Goal: Check status: Check status

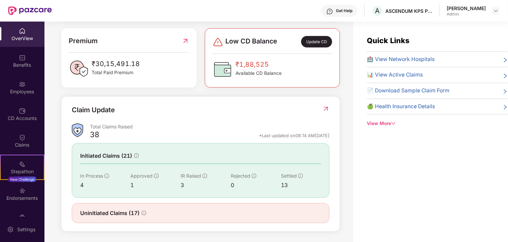
scroll to position [174, 0]
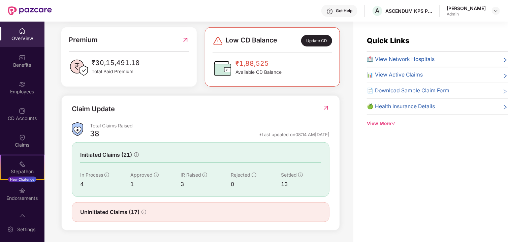
click at [286, 183] on div "13" at bounding box center [301, 184] width 40 height 8
click at [298, 175] on icon "info-circle" at bounding box center [300, 174] width 5 height 5
click at [205, 175] on icon "info-circle" at bounding box center [204, 174] width 5 height 5
click at [154, 174] on icon "info-circle" at bounding box center [156, 174] width 5 height 5
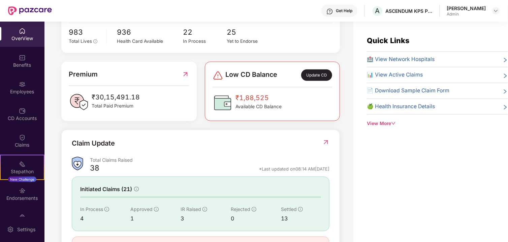
scroll to position [107, 0]
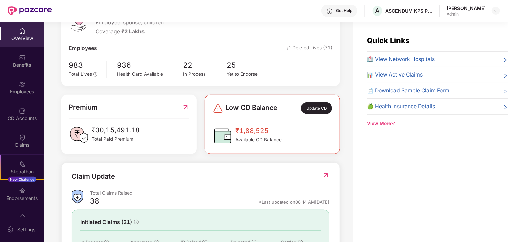
click at [494, 61] on div "🏥 View Network Hospitals" at bounding box center [437, 59] width 141 height 8
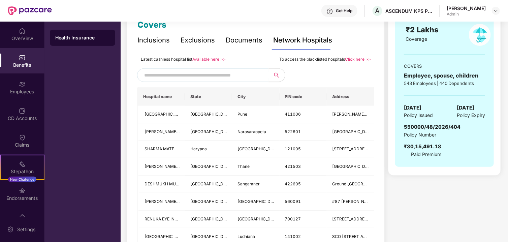
click at [186, 35] on div "Exclusions" at bounding box center [198, 40] width 34 height 10
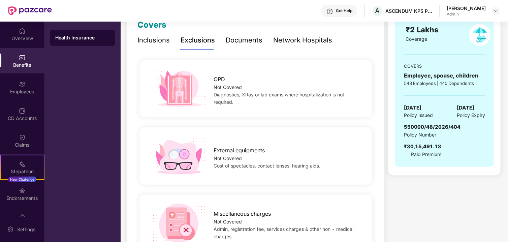
click at [186, 40] on div "Exclusions" at bounding box center [198, 40] width 34 height 10
click at [154, 41] on div "Inclusions" at bounding box center [153, 40] width 32 height 10
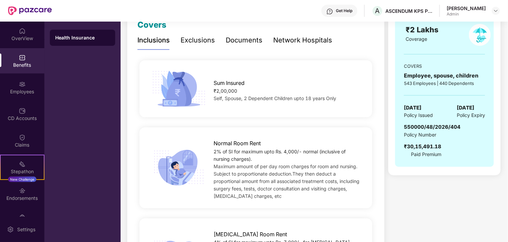
scroll to position [67, 0]
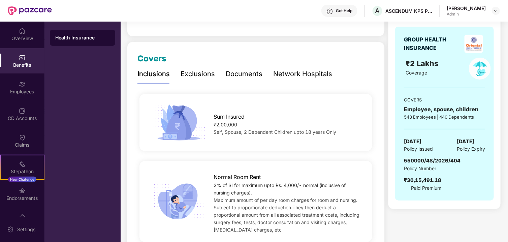
click at [303, 71] on div "Network Hospitals" at bounding box center [302, 74] width 59 height 10
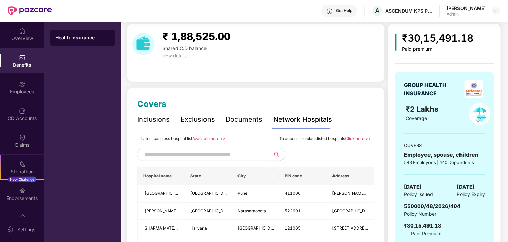
scroll to position [0, 0]
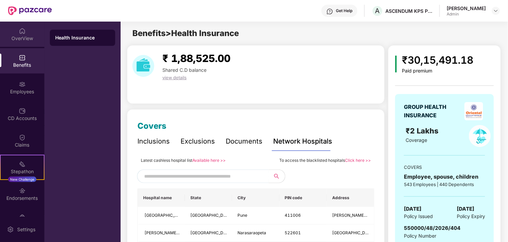
click at [7, 26] on div "OverView" at bounding box center [22, 34] width 44 height 25
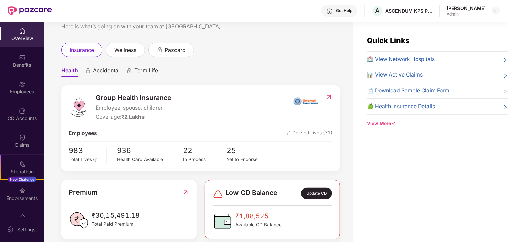
scroll to position [67, 0]
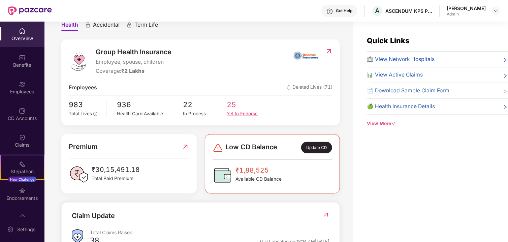
click at [242, 114] on div "Yet to Endorse" at bounding box center [249, 113] width 44 height 7
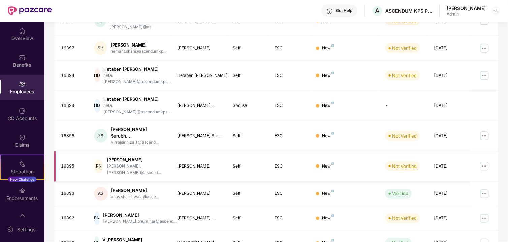
scroll to position [172, 0]
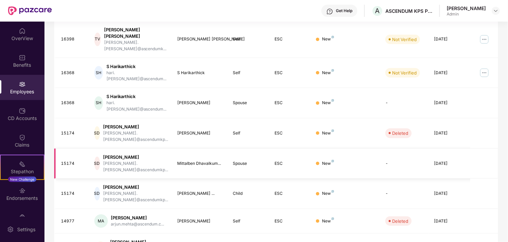
scroll to position [0, 0]
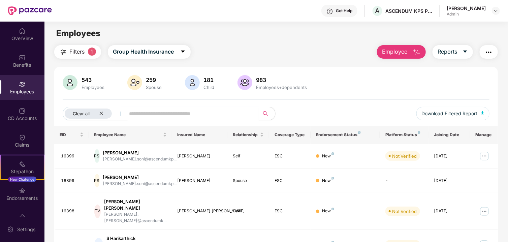
click at [102, 111] on icon "close" at bounding box center [101, 113] width 4 height 4
drag, startPoint x: 213, startPoint y: 53, endPoint x: 67, endPoint y: 53, distance: 145.2
click at [67, 53] on div "Filters Group Health Insurance Employee Reports" at bounding box center [276, 51] width 444 height 13
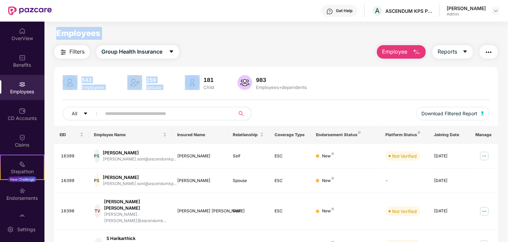
drag, startPoint x: 63, startPoint y: 32, endPoint x: 191, endPoint y: 60, distance: 130.7
click at [191, 60] on main "Employees Filters Group Health Insurance Employee Reports 543 Employees 259 Spo…" at bounding box center [275, 143] width 463 height 242
drag, startPoint x: 247, startPoint y: 53, endPoint x: 343, endPoint y: 34, distance: 97.8
click at [248, 53] on div "Filters Group Health Insurance Employee Reports" at bounding box center [276, 51] width 444 height 13
click at [191, 41] on main "Employees Filters Group Health Insurance Employee Reports 543 Employees 259 Spo…" at bounding box center [275, 143] width 463 height 242
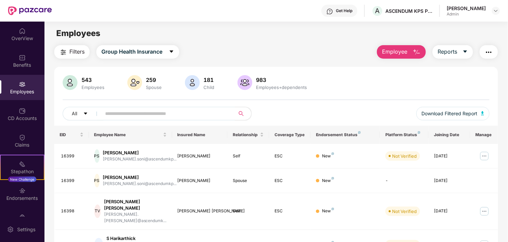
click at [39, 7] on img at bounding box center [30, 10] width 44 height 9
click at [7, 10] on header "Get Help A ASCENDUM KPS PRIVATE LIMITED Chauhan [PERSON_NAME] Admin" at bounding box center [254, 11] width 508 height 22
click at [24, 12] on img at bounding box center [30, 10] width 44 height 9
click at [147, 117] on div "Click to sort ascending" at bounding box center [130, 119] width 56 height 11
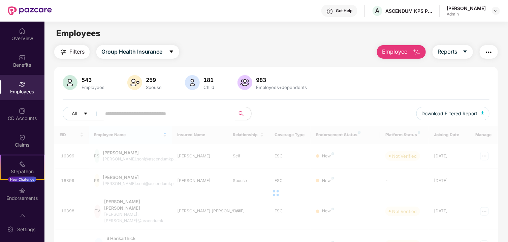
click at [131, 110] on input "text" at bounding box center [165, 113] width 121 height 10
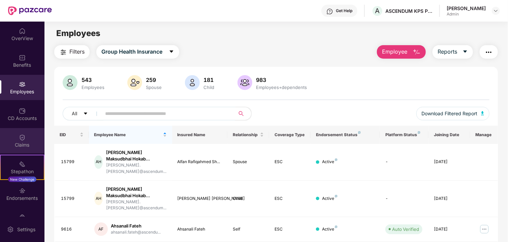
click at [22, 146] on div "Claims" at bounding box center [22, 144] width 44 height 7
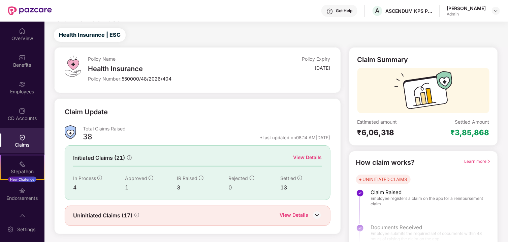
scroll to position [22, 0]
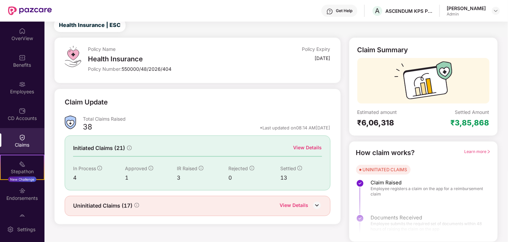
click at [309, 149] on div "View Details" at bounding box center [307, 147] width 29 height 7
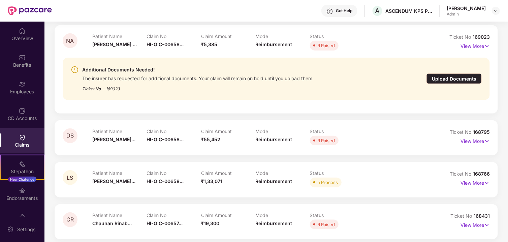
scroll to position [200, 0]
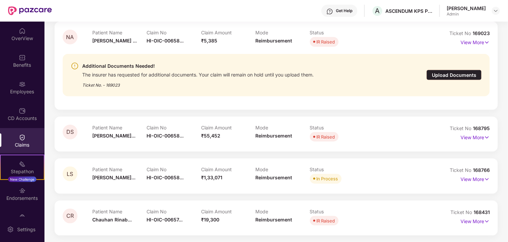
drag, startPoint x: 480, startPoint y: 223, endPoint x: 474, endPoint y: 240, distance: 18.5
click at [479, 223] on p "View More" at bounding box center [474, 220] width 29 height 9
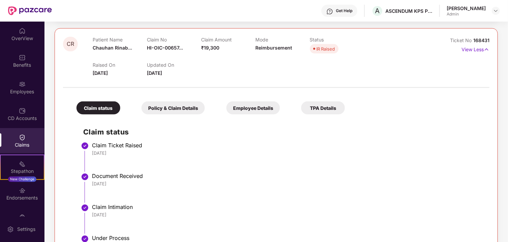
scroll to position [362, 0]
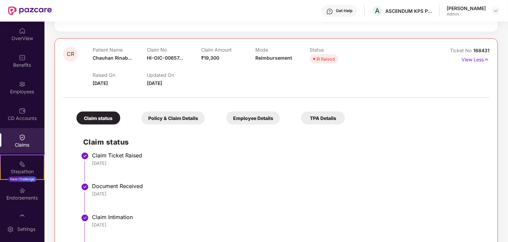
drag, startPoint x: 167, startPoint y: 123, endPoint x: 173, endPoint y: 118, distance: 8.2
click at [167, 123] on div "Policy & Claim Details" at bounding box center [172, 117] width 63 height 13
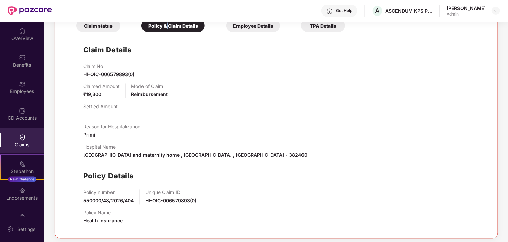
scroll to position [458, 0]
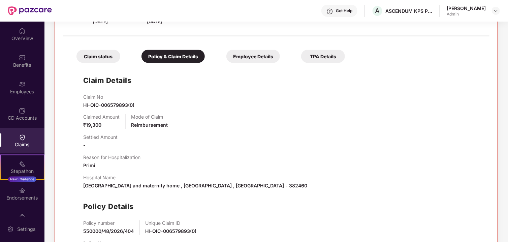
click at [311, 57] on div "TPA Details" at bounding box center [323, 56] width 44 height 13
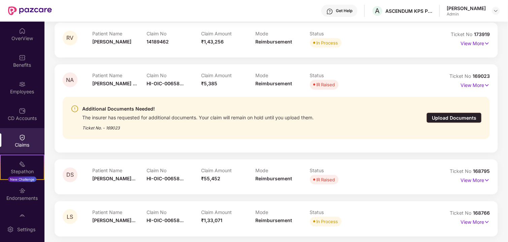
scroll to position [326, 0]
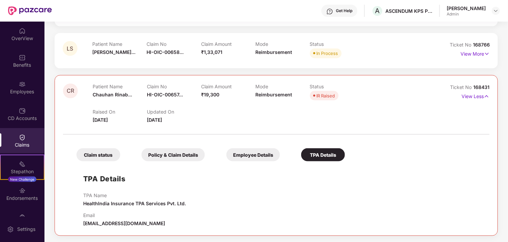
click at [274, 158] on div "Employee Details" at bounding box center [253, 154] width 54 height 13
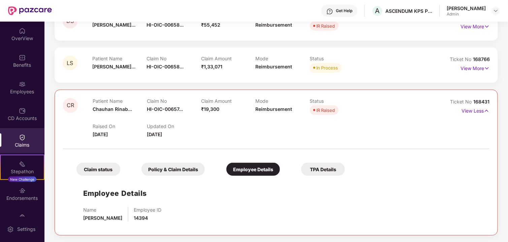
click at [198, 169] on div "Policy & Claim Details" at bounding box center [172, 169] width 63 height 13
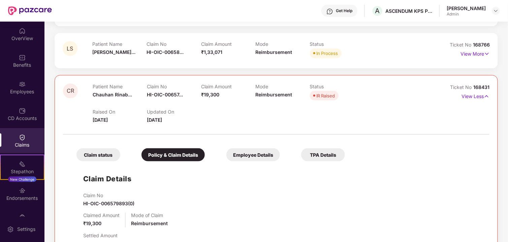
click at [112, 157] on div "Claim status" at bounding box center [98, 154] width 44 height 13
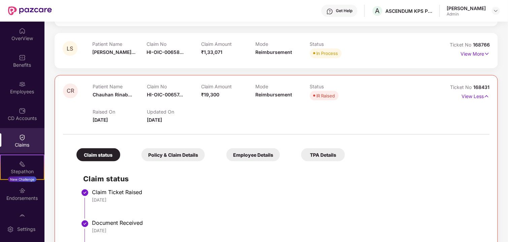
click at [171, 155] on div "Policy & Claim Details" at bounding box center [172, 154] width 63 height 13
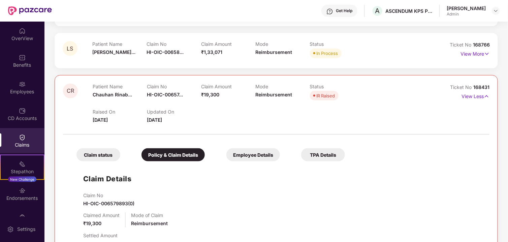
click at [91, 153] on div "Claim status" at bounding box center [98, 154] width 44 height 13
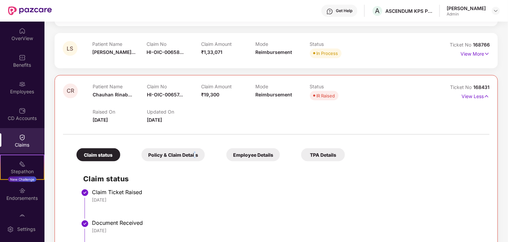
click at [195, 152] on div "Policy & Claim Details" at bounding box center [172, 154] width 63 height 13
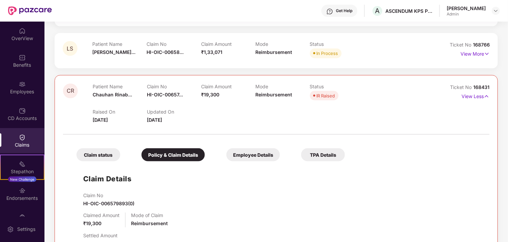
click at [233, 152] on div "Employee Details" at bounding box center [253, 154] width 54 height 13
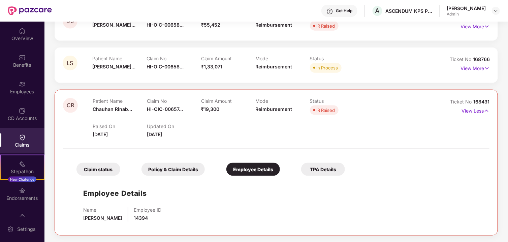
click at [297, 156] on div "Claim status Policy & Claim Details Employee Details TPA Details" at bounding box center [207, 166] width 275 height 20
click at [309, 164] on div "TPA Details" at bounding box center [323, 169] width 44 height 13
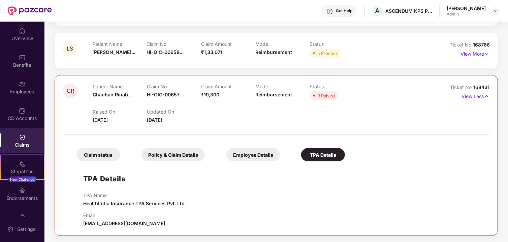
click at [249, 156] on div "Employee Details" at bounding box center [253, 154] width 54 height 13
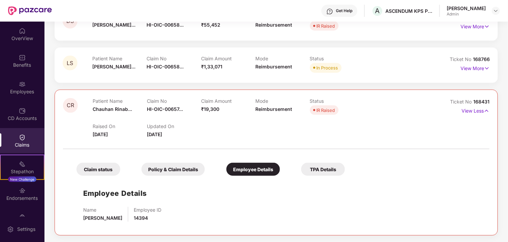
click at [180, 160] on div "Claim status Policy & Claim Details Employee Details TPA Details" at bounding box center [207, 166] width 275 height 20
click at [178, 169] on div "Policy & Claim Details" at bounding box center [172, 169] width 63 height 13
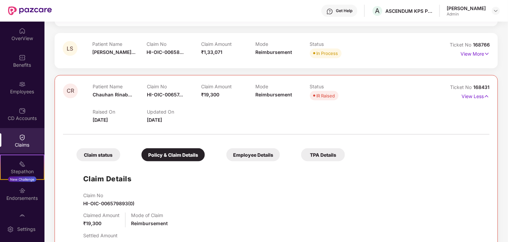
drag, startPoint x: 101, startPoint y: 153, endPoint x: 111, endPoint y: 157, distance: 10.9
click at [101, 153] on div "Claim status" at bounding box center [98, 154] width 44 height 13
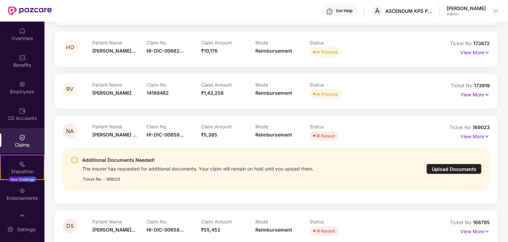
scroll to position [135, 0]
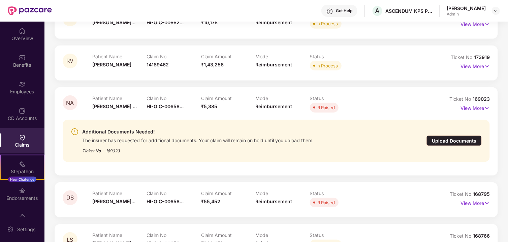
click at [104, 131] on div "Additional Documents Needed!" at bounding box center [197, 132] width 231 height 8
click at [112, 131] on div "Additional Documents Needed!" at bounding box center [197, 132] width 231 height 8
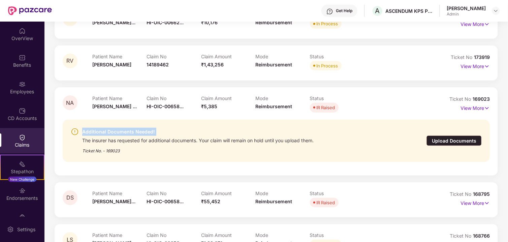
click at [112, 131] on div "Additional Documents Needed!" at bounding box center [197, 132] width 231 height 8
click at [145, 130] on div "Additional Documents Needed!" at bounding box center [197, 132] width 231 height 8
click at [143, 130] on div "Additional Documents Needed!" at bounding box center [197, 132] width 231 height 8
click at [146, 130] on div "Additional Documents Needed!" at bounding box center [197, 132] width 231 height 8
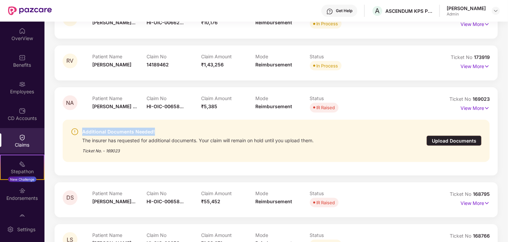
drag, startPoint x: 157, startPoint y: 130, endPoint x: 86, endPoint y: 130, distance: 71.7
click at [82, 130] on div "Additional Documents Needed!" at bounding box center [197, 132] width 231 height 8
click at [86, 131] on div "Additional Documents Needed!" at bounding box center [197, 132] width 231 height 8
click at [82, 130] on div "Additional Documents Needed! The insurer has requested for additional documents…" at bounding box center [242, 141] width 343 height 26
click at [83, 130] on div "Additional Documents Needed!" at bounding box center [197, 132] width 231 height 8
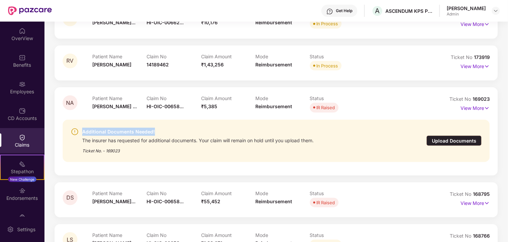
drag, startPoint x: 82, startPoint y: 130, endPoint x: 155, endPoint y: 133, distance: 73.5
click at [155, 133] on div "Additional Documents Needed!" at bounding box center [197, 132] width 231 height 8
drag, startPoint x: 153, startPoint y: 132, endPoint x: 79, endPoint y: 131, distance: 74.4
click at [79, 131] on div "Additional Documents Needed! The insurer has requested for additional documents…" at bounding box center [242, 141] width 343 height 26
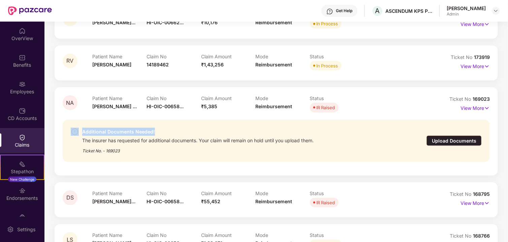
click at [82, 132] on div "Additional Documents Needed! The insurer has requested for additional documents…" at bounding box center [242, 141] width 343 height 26
click at [83, 131] on div "Additional Documents Needed!" at bounding box center [197, 132] width 231 height 8
drag, startPoint x: 82, startPoint y: 130, endPoint x: 154, endPoint y: 132, distance: 72.4
click at [154, 130] on div "Additional Documents Needed! The insurer has requested for additional documents…" at bounding box center [242, 141] width 343 height 26
click at [153, 132] on div "Additional Documents Needed!" at bounding box center [197, 132] width 231 height 8
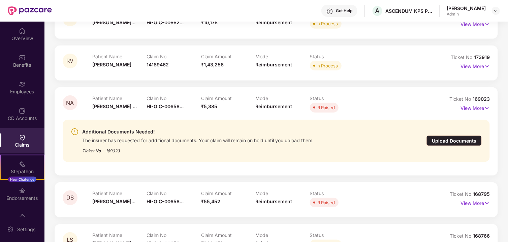
click at [154, 137] on div "The insurer has requested for additional documents. Your claim will remain on h…" at bounding box center [197, 140] width 231 height 8
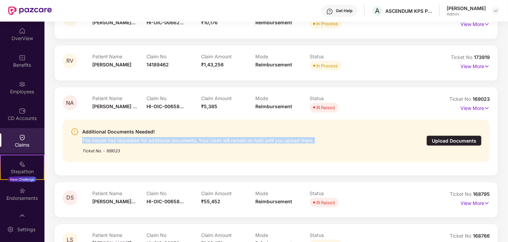
click at [154, 137] on div "The insurer has requested for additional documents. Your claim will remain on h…" at bounding box center [197, 140] width 231 height 8
click at [169, 139] on div "The insurer has requested for additional documents. Your claim will remain on h…" at bounding box center [197, 140] width 231 height 8
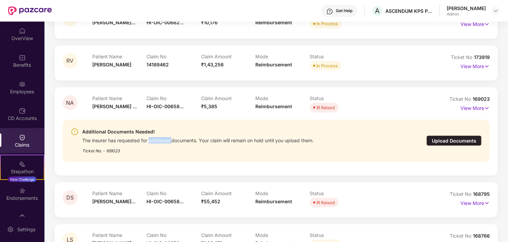
click at [169, 139] on div "The insurer has requested for additional documents. Your claim will remain on h…" at bounding box center [197, 140] width 231 height 8
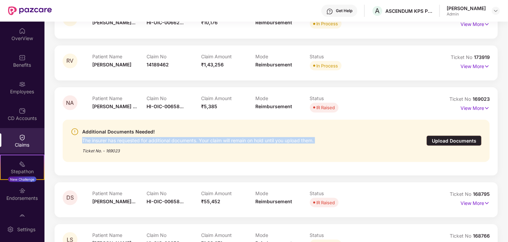
click at [169, 139] on div "The insurer has requested for additional documents. Your claim will remain on h…" at bounding box center [197, 140] width 231 height 8
click at [180, 141] on div "The insurer has requested for additional documents. Your claim will remain on h…" at bounding box center [197, 140] width 231 height 8
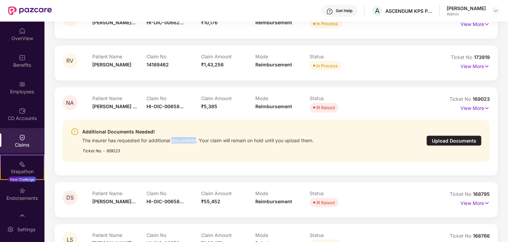
click at [180, 141] on div "The insurer has requested for additional documents. Your claim will remain on h…" at bounding box center [197, 140] width 231 height 8
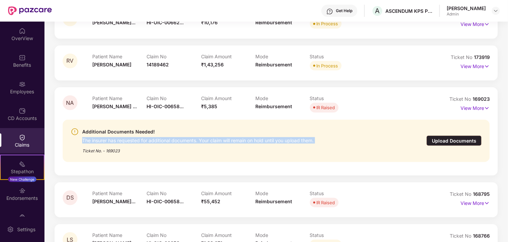
drag, startPoint x: 180, startPoint y: 141, endPoint x: 187, endPoint y: 142, distance: 7.2
click at [180, 141] on div "The insurer has requested for additional documents. Your claim will remain on h…" at bounding box center [197, 140] width 231 height 8
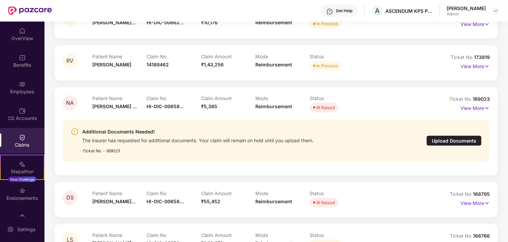
click at [216, 145] on div "Ticket No. - 169023" at bounding box center [197, 148] width 231 height 10
click at [213, 143] on div "The insurer has requested for additional documents. Your claim will remain on h…" at bounding box center [197, 140] width 231 height 8
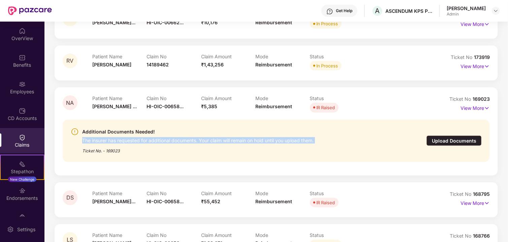
click at [213, 143] on div "The insurer has requested for additional documents. Your claim will remain on h…" at bounding box center [197, 140] width 231 height 8
click at [199, 142] on div "The insurer has requested for additional documents. Your claim will remain on h…" at bounding box center [197, 140] width 231 height 8
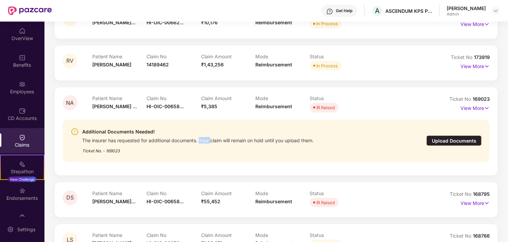
click at [199, 142] on div "The insurer has requested for additional documents. Your claim will remain on h…" at bounding box center [197, 140] width 231 height 8
click at [198, 142] on div "The insurer has requested for additional documents. Your claim will remain on h…" at bounding box center [197, 140] width 231 height 8
click at [198, 141] on div "The insurer has requested for additional documents. Your claim will remain on h…" at bounding box center [197, 140] width 231 height 8
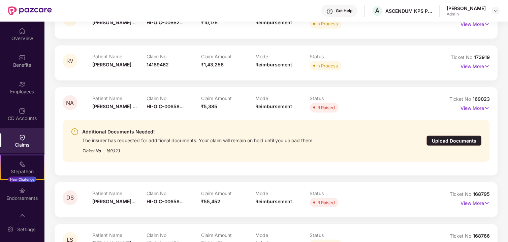
click at [204, 141] on div "The insurer has requested for additional documents. Your claim will remain on h…" at bounding box center [197, 140] width 231 height 8
click at [209, 141] on div "The insurer has requested for additional documents. Your claim will remain on h…" at bounding box center [197, 140] width 231 height 8
click at [224, 140] on div "The insurer has requested for additional documents. Your claim will remain on h…" at bounding box center [197, 140] width 231 height 8
click at [223, 139] on div "The insurer has requested for additional documents. Your claim will remain on h…" at bounding box center [197, 140] width 231 height 8
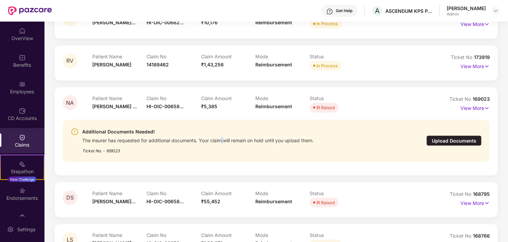
click at [223, 139] on div "The insurer has requested for additional documents. Your claim will remain on h…" at bounding box center [197, 140] width 231 height 8
click at [233, 140] on div "The insurer has requested for additional documents. Your claim will remain on h…" at bounding box center [197, 140] width 231 height 8
click at [230, 140] on div "The insurer has requested for additional documents. Your claim will remain on h…" at bounding box center [197, 140] width 231 height 8
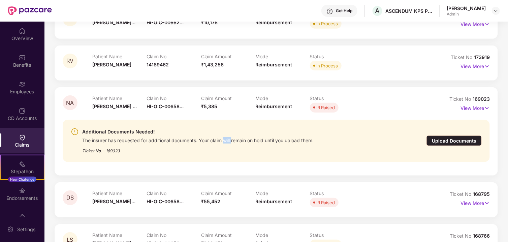
click at [231, 140] on div "The insurer has requested for additional documents. Your claim will remain on h…" at bounding box center [197, 140] width 231 height 8
click at [249, 140] on div "The insurer has requested for additional documents. Your claim will remain on h…" at bounding box center [197, 140] width 231 height 8
click at [255, 140] on div "The insurer has requested for additional documents. Your claim will remain on h…" at bounding box center [197, 140] width 231 height 8
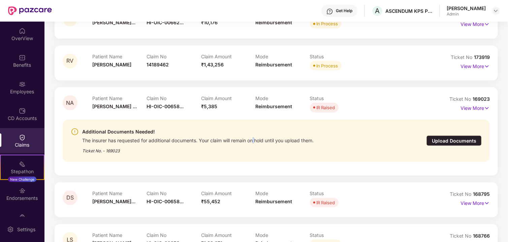
click at [255, 140] on div "The insurer has requested for additional documents. Your claim will remain on h…" at bounding box center [197, 140] width 231 height 8
click at [267, 140] on div "The insurer has requested for additional documents. Your claim will remain on h…" at bounding box center [197, 140] width 231 height 8
click at [266, 140] on div "The insurer has requested for additional documents. Your claim will remain on h…" at bounding box center [197, 140] width 231 height 8
click at [278, 139] on div "The insurer has requested for additional documents. Your claim will remain on h…" at bounding box center [197, 140] width 231 height 8
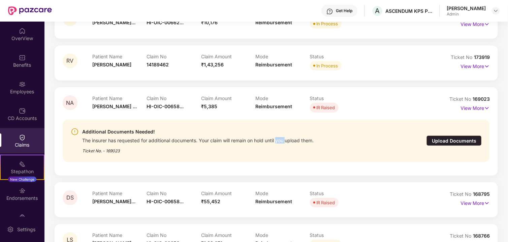
click at [278, 139] on div "The insurer has requested for additional documents. Your claim will remain on h…" at bounding box center [197, 140] width 231 height 8
click at [278, 140] on div "The insurer has requested for additional documents. Your claim will remain on h…" at bounding box center [197, 140] width 231 height 8
click at [277, 140] on div "The insurer has requested for additional documents. Your claim will remain on h…" at bounding box center [197, 140] width 231 height 8
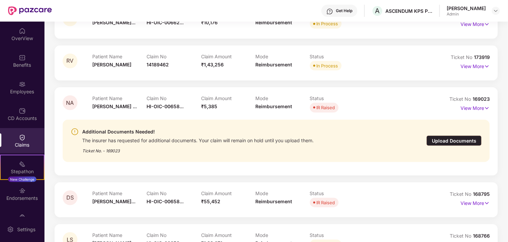
click at [286, 140] on div "The insurer has requested for additional documents. Your claim will remain on h…" at bounding box center [197, 140] width 231 height 8
click at [303, 140] on div "The insurer has requested for additional documents. Your claim will remain on h…" at bounding box center [197, 140] width 231 height 8
click at [314, 140] on div "The insurer has requested for additional documents. Your claim will remain on h…" at bounding box center [197, 140] width 231 height 8
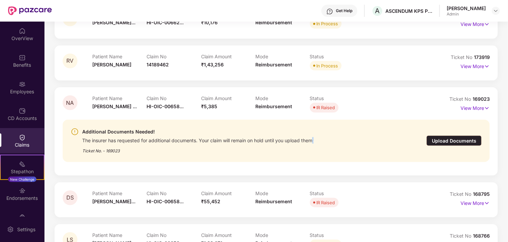
click at [314, 140] on div "The insurer has requested for additional documents. Your claim will remain on h…" at bounding box center [197, 140] width 231 height 8
click at [314, 142] on div "The insurer has requested for additional documents. Your claim will remain on h…" at bounding box center [197, 140] width 231 height 8
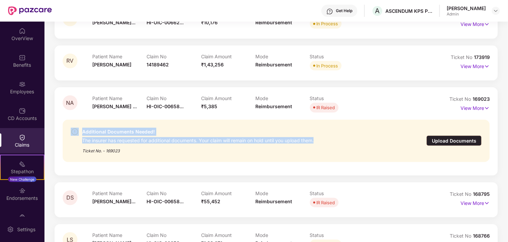
drag, startPoint x: 317, startPoint y: 140, endPoint x: 78, endPoint y: 129, distance: 238.4
click at [78, 129] on div "Additional Documents Needed! The insurer has requested for additional documents…" at bounding box center [242, 141] width 343 height 26
click at [95, 143] on div "The insurer has requested for additional documents. Your claim will remain on h…" at bounding box center [197, 140] width 231 height 8
drag, startPoint x: 91, startPoint y: 150, endPoint x: 82, endPoint y: 132, distance: 19.3
click at [82, 132] on div "Additional Documents Needed! The insurer has requested for additional documents…" at bounding box center [197, 141] width 231 height 26
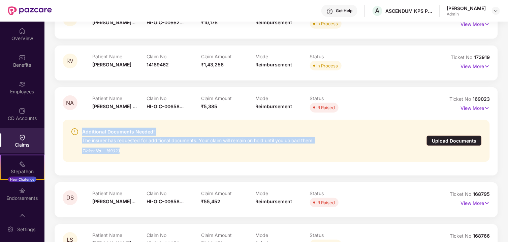
drag, startPoint x: 83, startPoint y: 140, endPoint x: 70, endPoint y: 132, distance: 15.1
click at [82, 140] on div "The insurer has requested for additional documents. Your claim will remain on h…" at bounding box center [197, 140] width 231 height 8
drag, startPoint x: 69, startPoint y: 128, endPoint x: 121, endPoint y: 152, distance: 57.6
click at [121, 151] on div "Additional Documents Needed! The insurer has requested for additional documents…" at bounding box center [276, 141] width 427 height 42
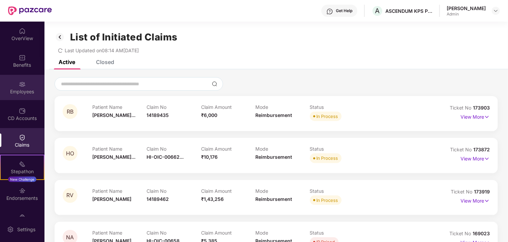
scroll to position [0, 0]
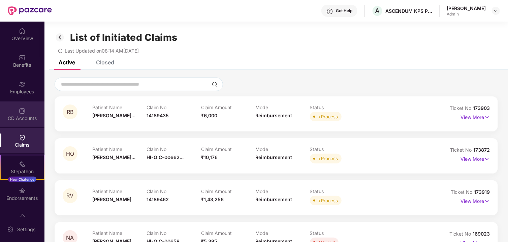
click at [19, 117] on div "CD Accounts" at bounding box center [22, 118] width 44 height 7
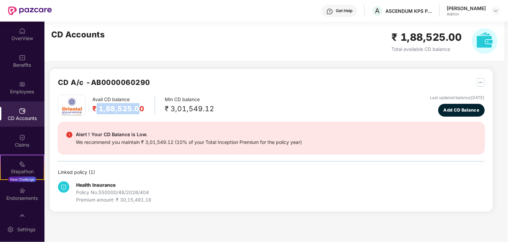
drag, startPoint x: 95, startPoint y: 107, endPoint x: 137, endPoint y: 111, distance: 42.3
click at [137, 111] on h2 "₹ 1,88,525.00" at bounding box center [118, 108] width 52 height 11
click at [139, 111] on h2 "₹ 1,88,525.00" at bounding box center [118, 108] width 52 height 11
click at [142, 109] on h2 "₹ 1,88,525.00" at bounding box center [118, 108] width 52 height 11
click at [143, 109] on div "Avail CD balance ₹ 1,88,525.00" at bounding box center [123, 105] width 63 height 19
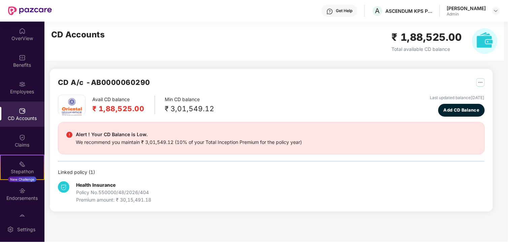
click at [139, 108] on h2 "₹ 1,88,525.00" at bounding box center [118, 108] width 52 height 11
click at [139, 110] on h2 "₹ 1,88,525.00" at bounding box center [118, 108] width 52 height 11
click at [139, 112] on h2 "₹ 1,88,525.00" at bounding box center [118, 108] width 52 height 11
click at [127, 82] on h2 "CD A/c - AB0000060290" at bounding box center [104, 82] width 92 height 11
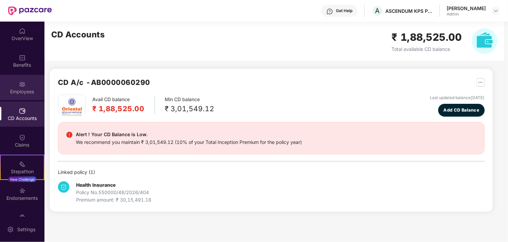
click at [30, 90] on div "Employees" at bounding box center [22, 91] width 44 height 7
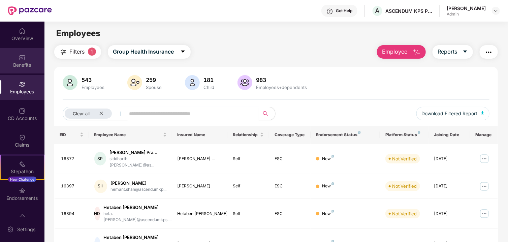
click at [18, 62] on div "Benefits" at bounding box center [22, 65] width 44 height 7
